Goal: Information Seeking & Learning: Learn about a topic

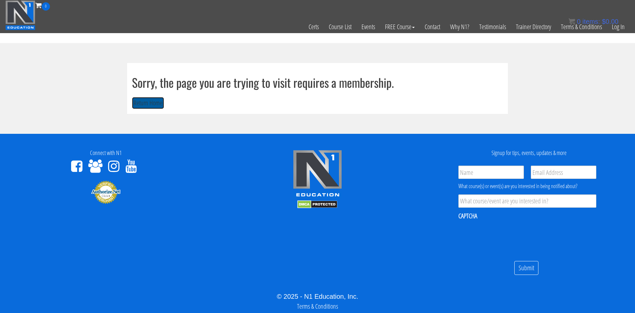
click at [140, 101] on button "Return Home" at bounding box center [148, 103] width 32 height 12
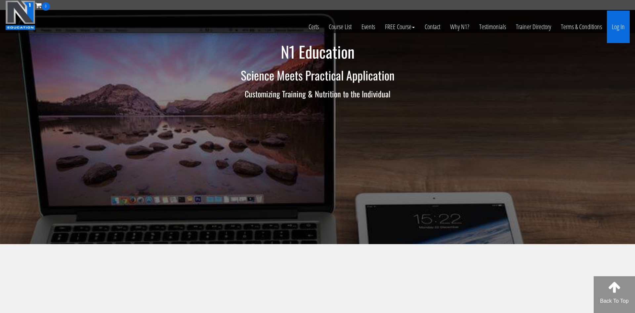
click at [621, 24] on link "Log In" at bounding box center [618, 27] width 23 height 32
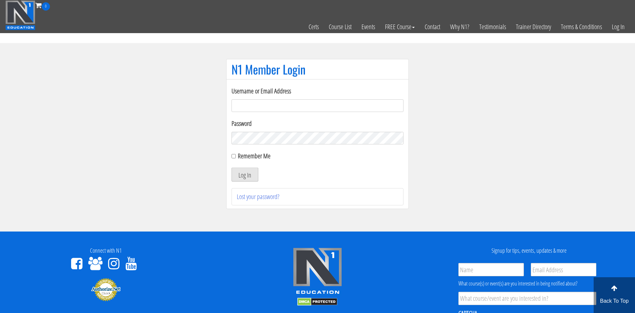
type input "adamreeder30@gmail.com"
click at [244, 175] on button "Log In" at bounding box center [245, 174] width 27 height 14
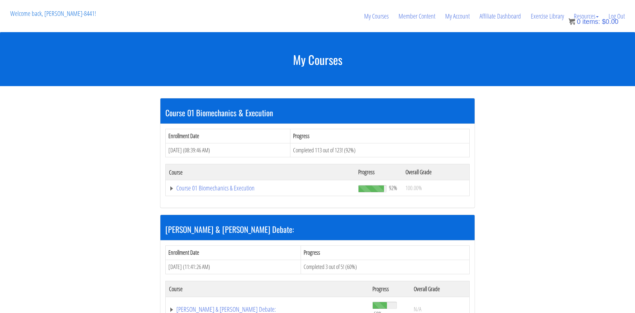
scroll to position [128, 0]
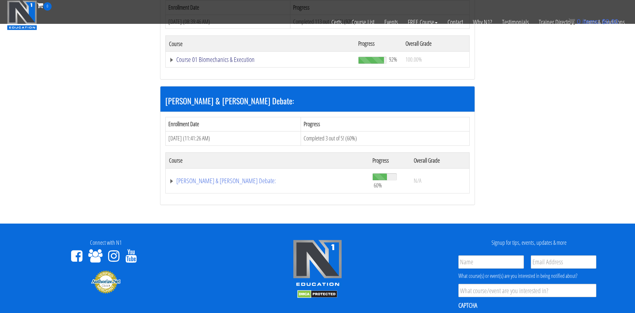
click at [217, 61] on link "Course 01 Biomechanics & Execution" at bounding box center [260, 59] width 183 height 7
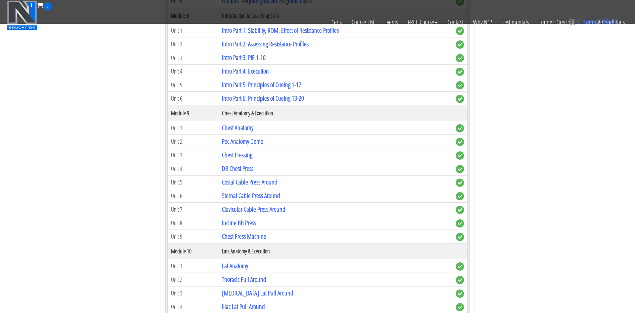
scroll to position [969, 0]
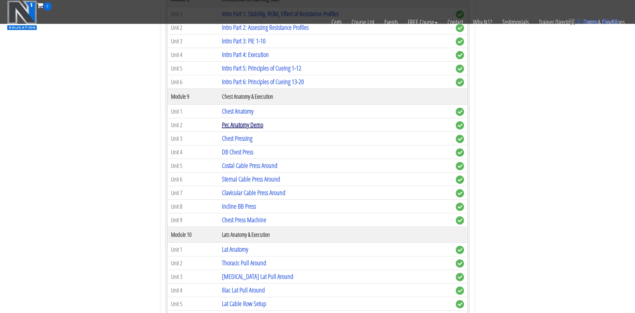
click at [250, 124] on link "Pec Anatomy Demo" at bounding box center [242, 124] width 41 height 9
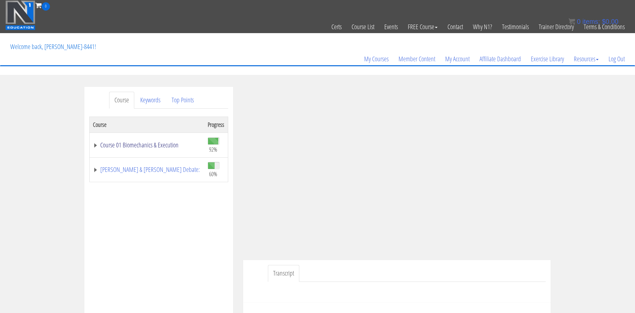
click at [112, 144] on link "Course 01 Biomechanics & Execution" at bounding box center [147, 145] width 108 height 7
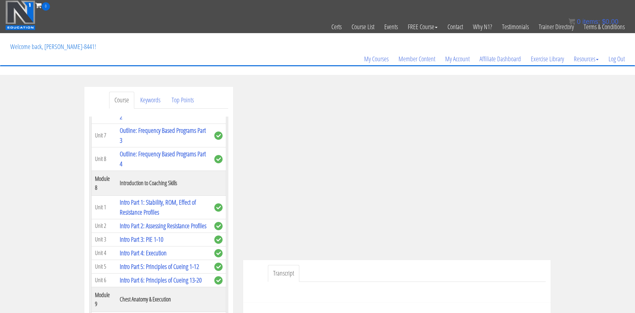
scroll to position [990, 0]
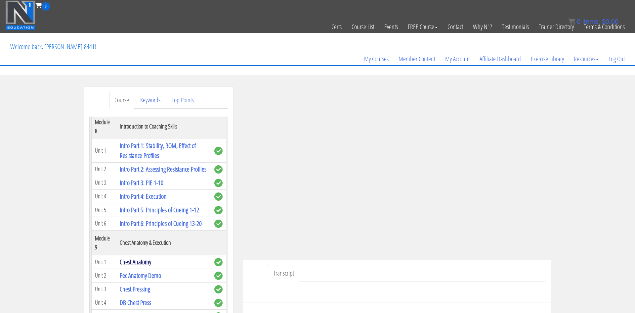
click at [138, 257] on link "Chest Anatomy" at bounding box center [135, 261] width 31 height 9
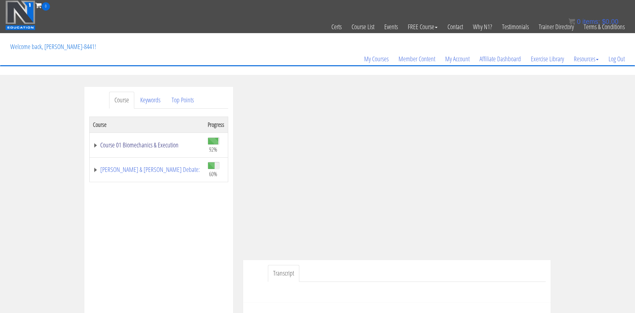
click at [144, 144] on link "Course 01 Biomechanics & Execution" at bounding box center [147, 145] width 108 height 7
